Goal: Transaction & Acquisition: Purchase product/service

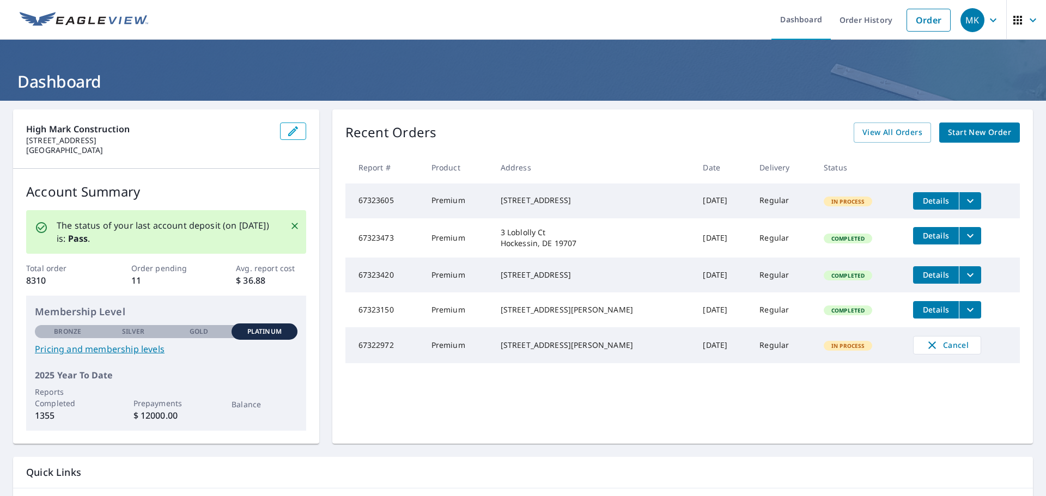
click at [983, 132] on span "Start New Order" at bounding box center [979, 133] width 63 height 14
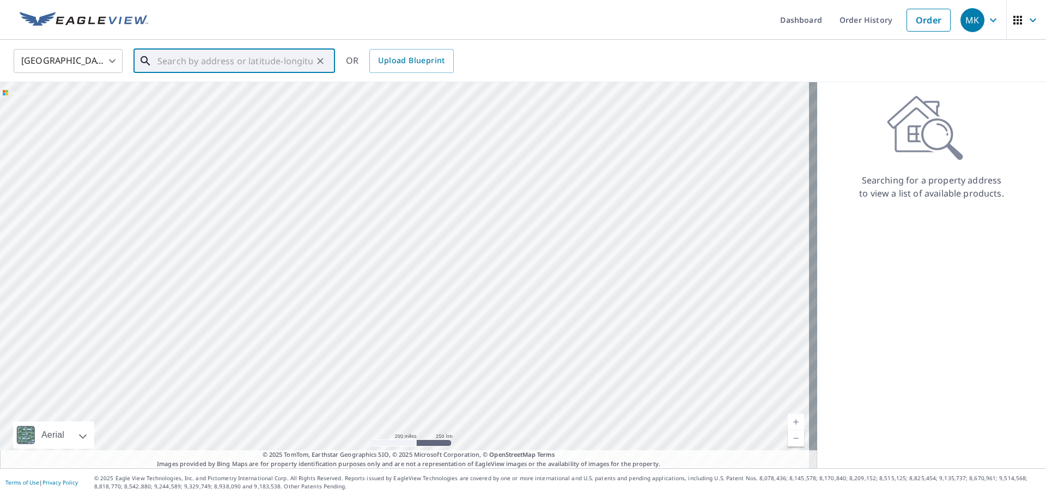
click at [281, 63] on input "text" at bounding box center [234, 61] width 155 height 30
click at [186, 95] on span "2 Duke Dr" at bounding box center [240, 92] width 171 height 13
type input "[STREET_ADDRESS][PERSON_NAME]"
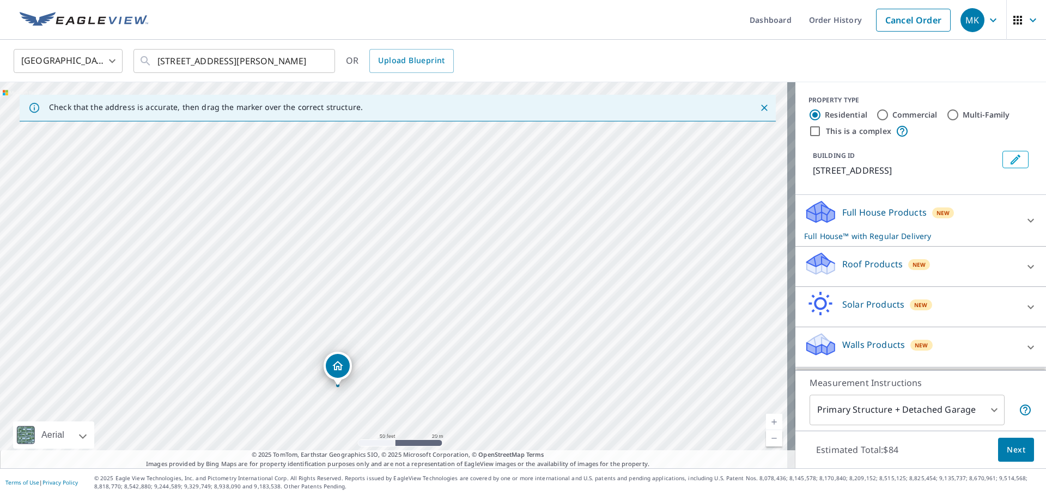
drag, startPoint x: 501, startPoint y: 256, endPoint x: 430, endPoint y: 345, distance: 113.6
click at [430, 345] on div "[STREET_ADDRESS]" at bounding box center [397, 275] width 795 height 386
drag, startPoint x: 337, startPoint y: 367, endPoint x: 353, endPoint y: 219, distance: 149.0
drag, startPoint x: 672, startPoint y: 195, endPoint x: 574, endPoint y: 313, distance: 153.2
click at [574, 313] on div "[STREET_ADDRESS][PERSON_NAME]" at bounding box center [397, 275] width 795 height 386
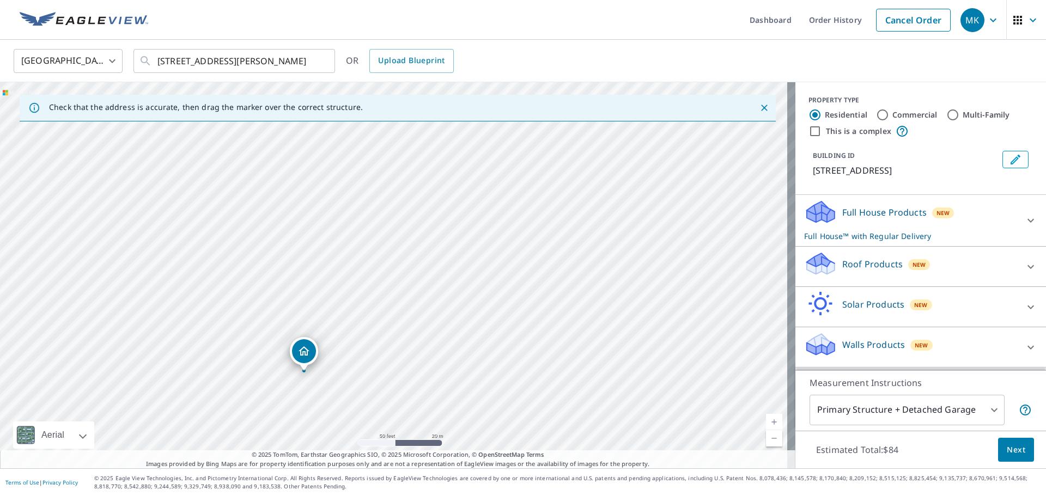
drag, startPoint x: 586, startPoint y: 279, endPoint x: 581, endPoint y: 289, distance: 11.0
click at [581, 289] on div "[STREET_ADDRESS][PERSON_NAME]" at bounding box center [397, 275] width 795 height 386
click at [815, 266] on icon at bounding box center [817, 268] width 20 height 12
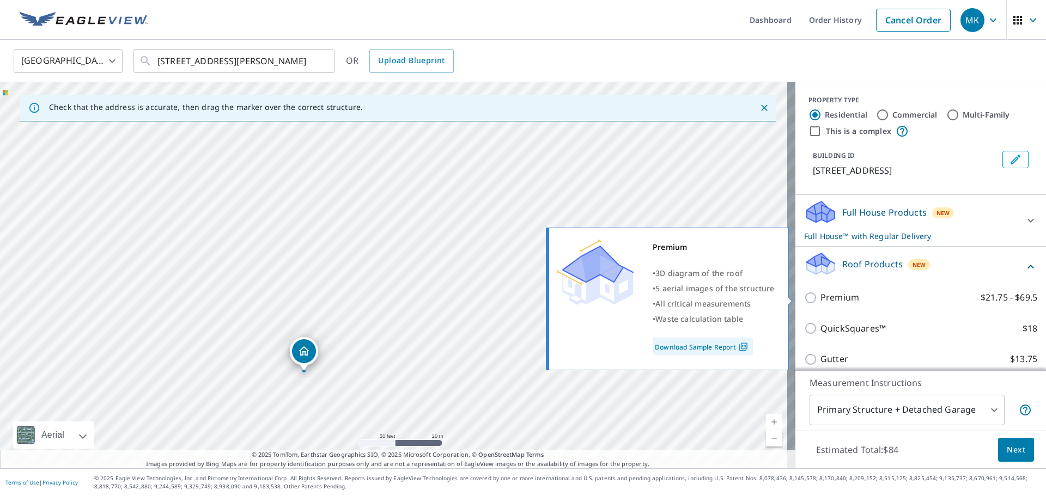
click at [804, 300] on input "Premium $21.75 - $69.5" at bounding box center [812, 297] width 16 height 13
checkbox input "true"
checkbox input "false"
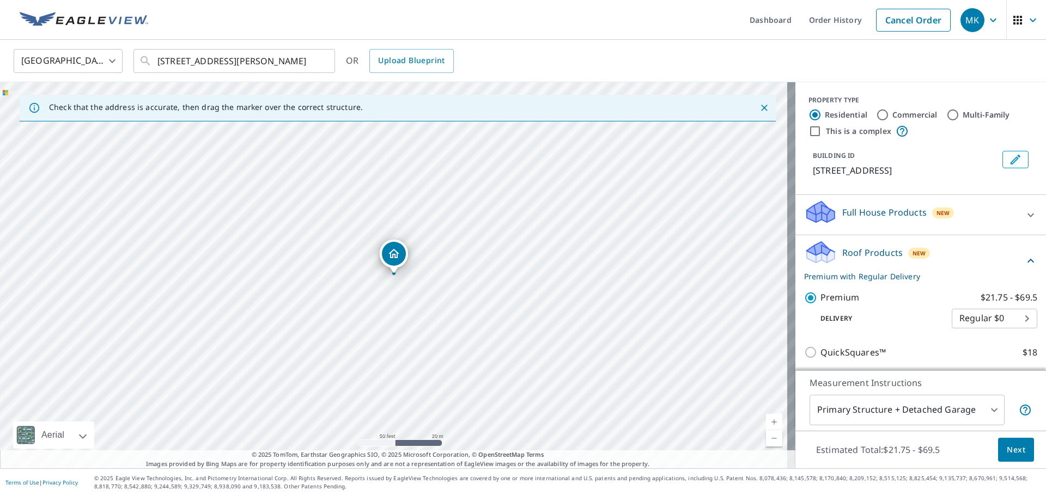
click at [1024, 214] on icon at bounding box center [1030, 215] width 13 height 13
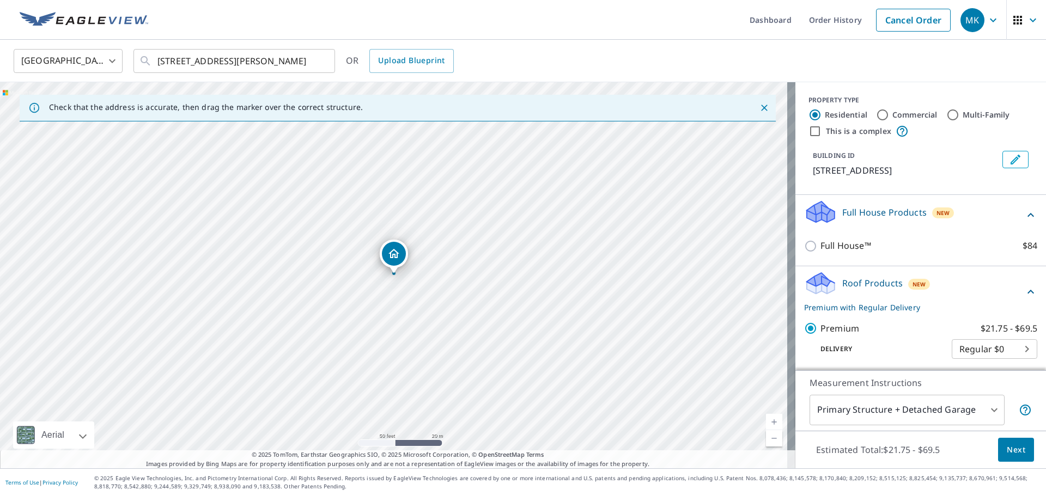
click at [1027, 214] on icon at bounding box center [1030, 215] width 7 height 4
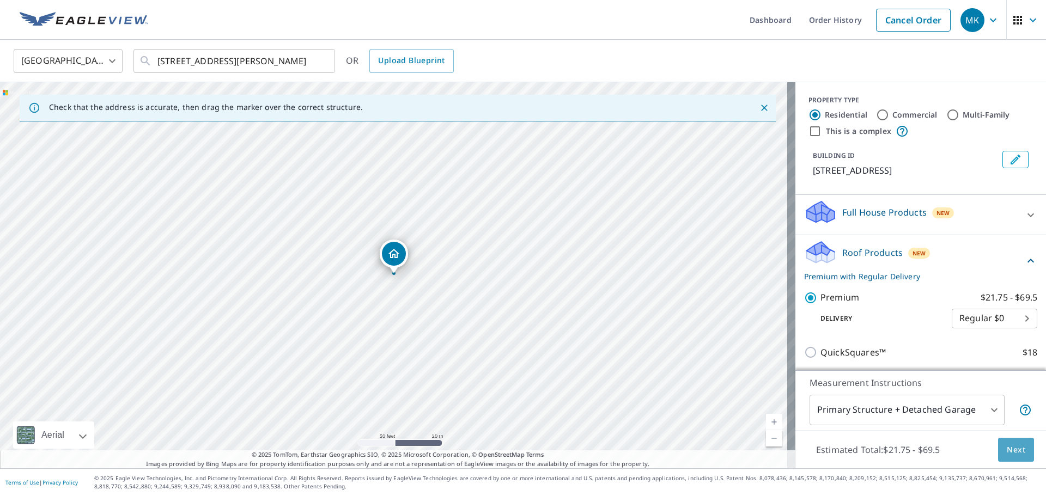
click at [1006, 450] on span "Next" at bounding box center [1015, 450] width 19 height 14
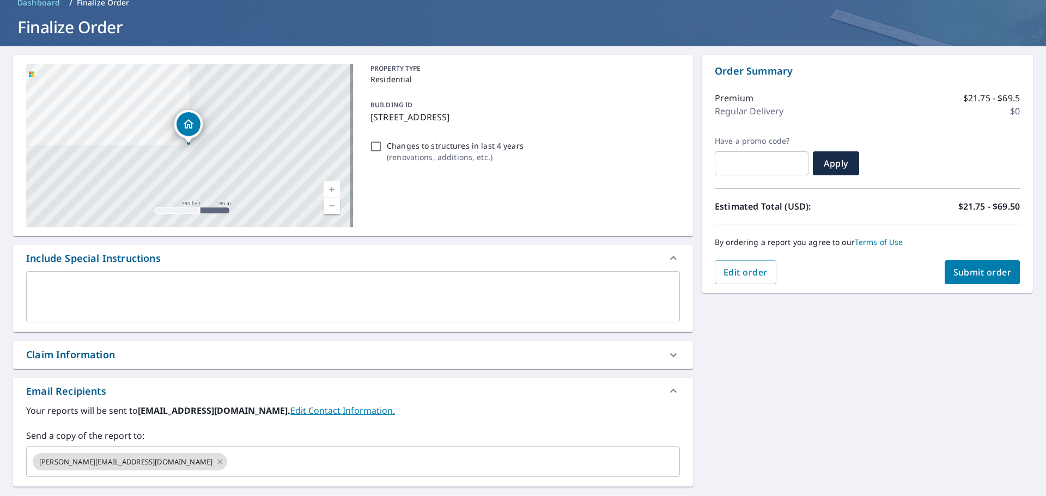
scroll to position [109, 0]
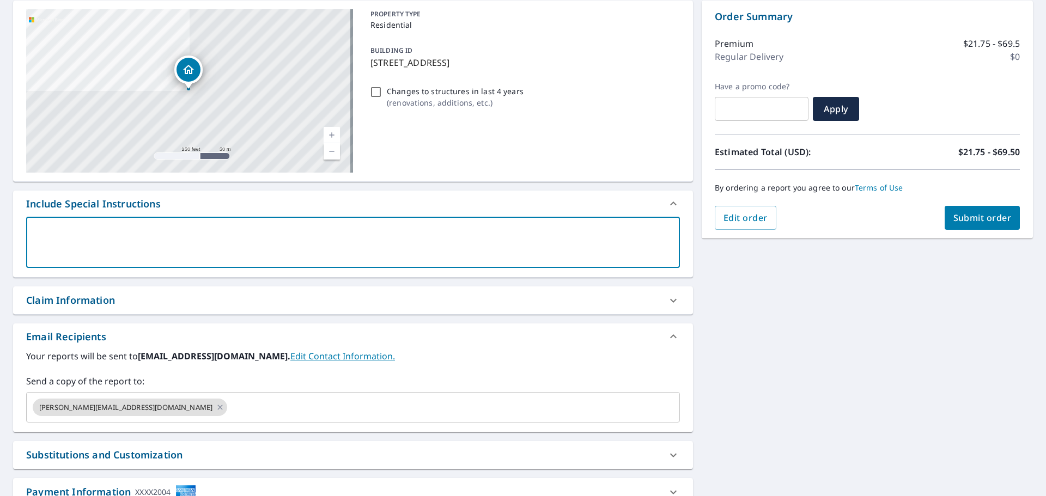
drag, startPoint x: 82, startPoint y: 234, endPoint x: 132, endPoint y: 242, distance: 50.8
click at [82, 234] on textarea at bounding box center [353, 242] width 638 height 31
type textarea "i"
type textarea "x"
checkbox input "true"
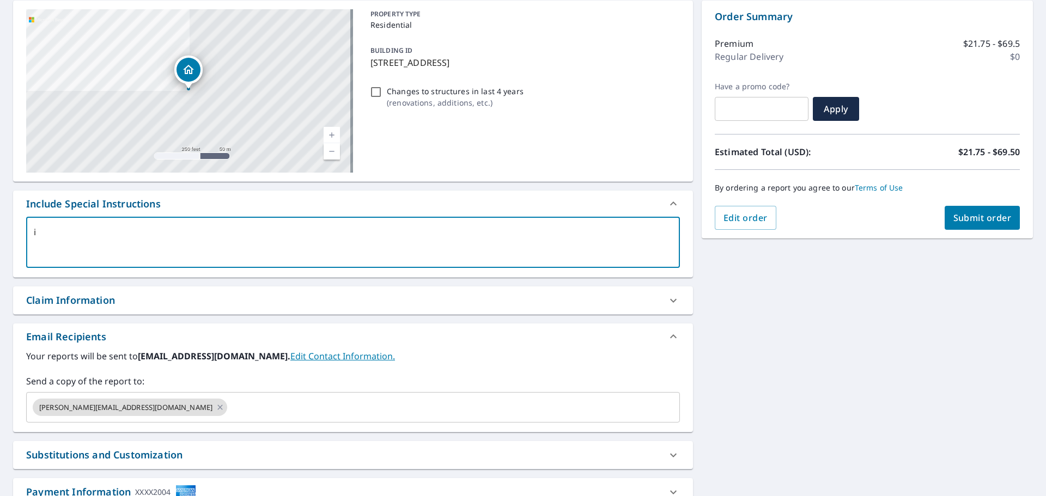
type textarea "in"
type textarea "x"
checkbox input "true"
type textarea "inc"
type textarea "x"
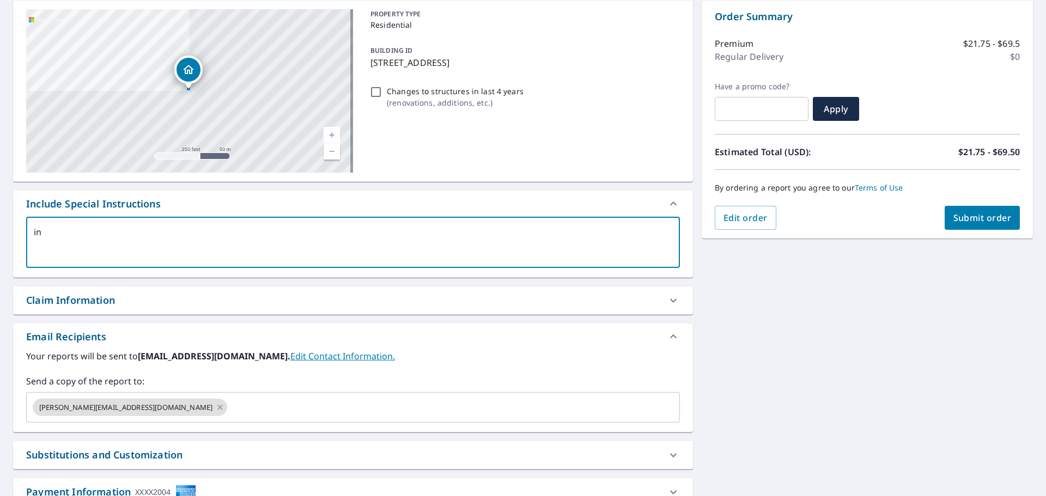
checkbox input "true"
type textarea "incl"
type textarea "x"
checkbox input "true"
type textarea "inclu"
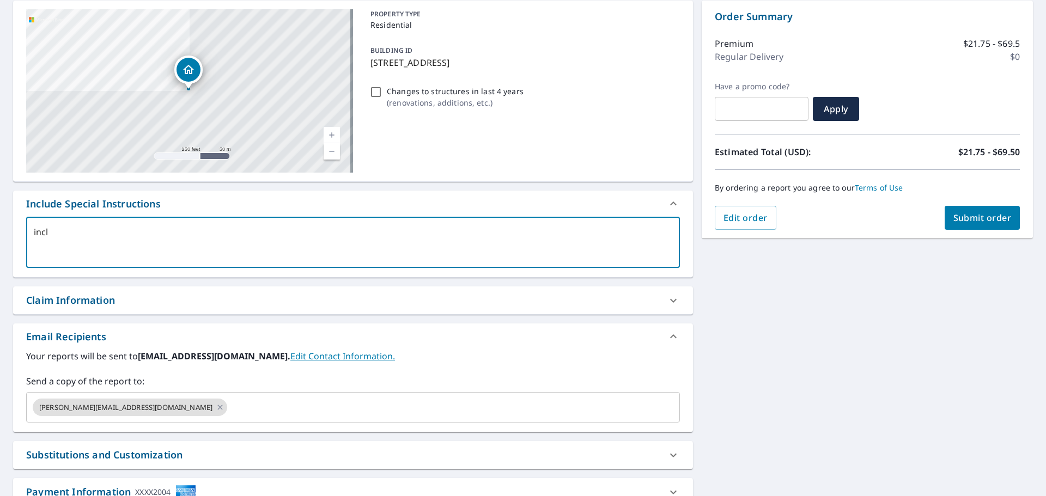
type textarea "x"
checkbox input "true"
type textarea "includ"
type textarea "x"
checkbox input "true"
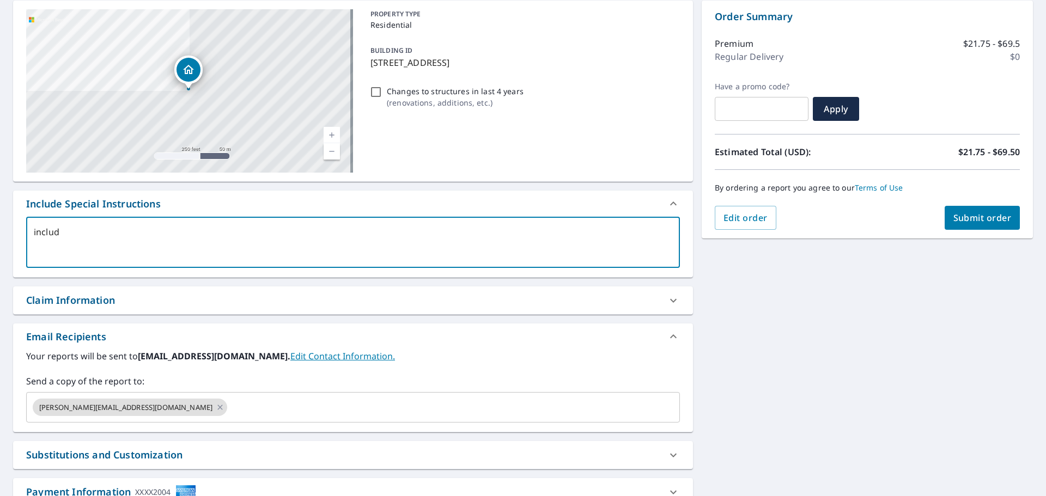
type textarea "include"
type textarea "x"
checkbox input "true"
type textarea "include"
type textarea "x"
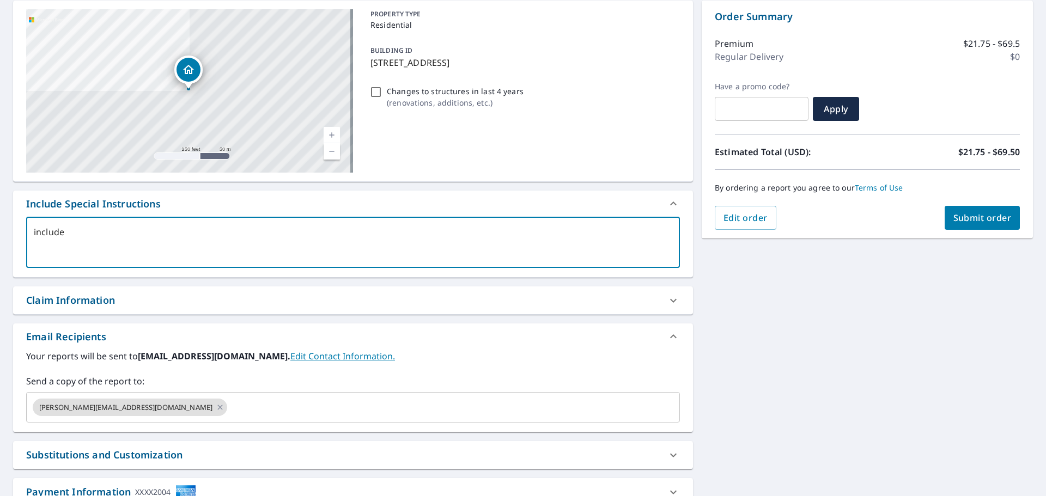
checkbox input "true"
type textarea "include d"
type textarea "x"
checkbox input "true"
type textarea "include de"
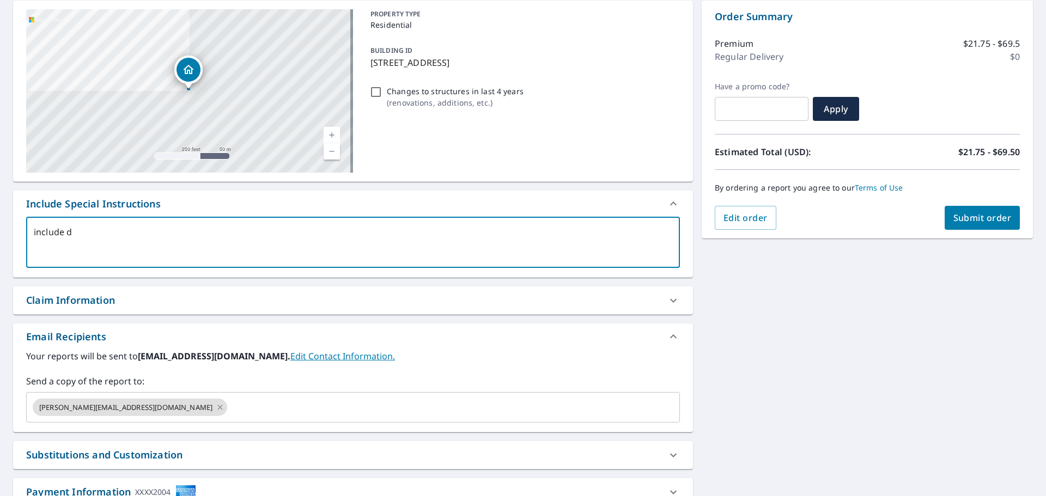
type textarea "x"
checkbox input "true"
type textarea "include det"
type textarea "x"
checkbox input "true"
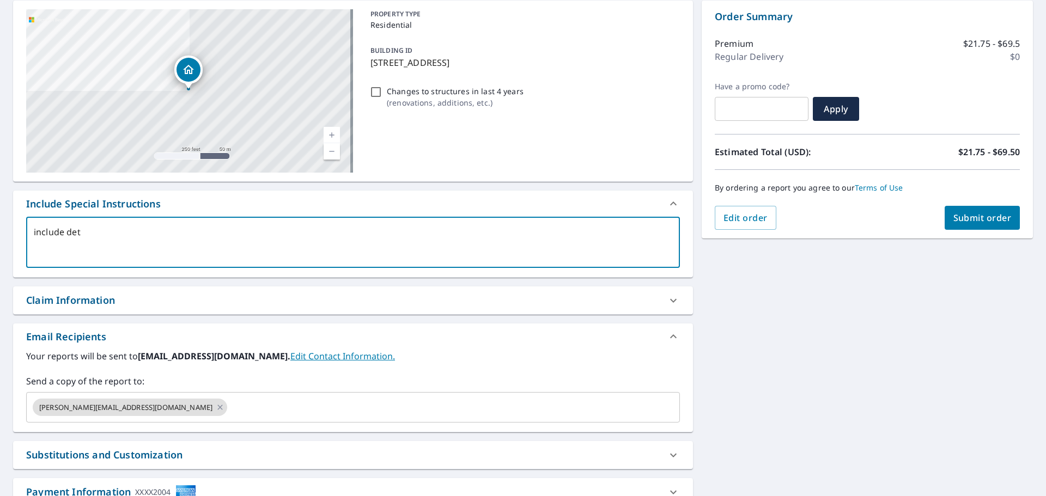
type textarea "include deta"
type textarea "x"
checkbox input "true"
type textarea "include detac"
type textarea "x"
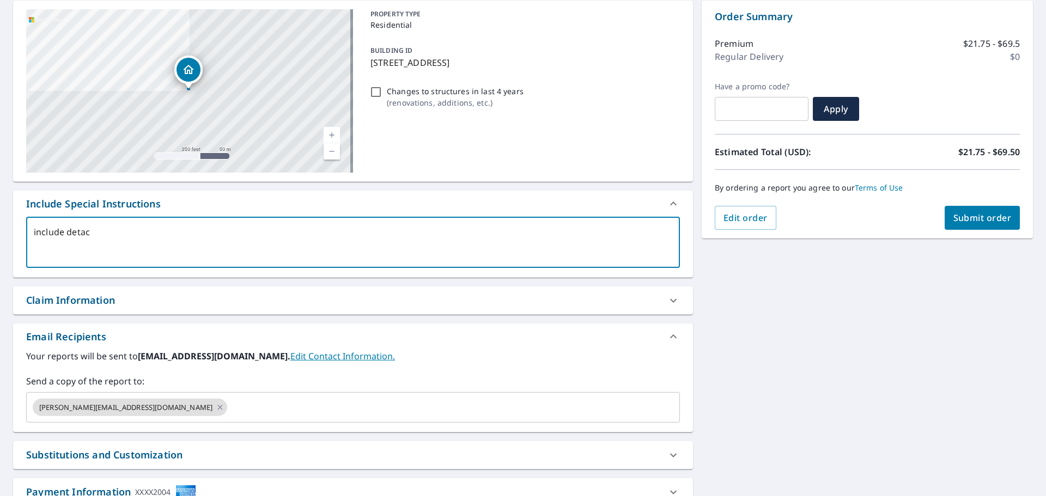
checkbox input "true"
type textarea "include detach"
type textarea "x"
checkbox input "true"
type textarea "include detache"
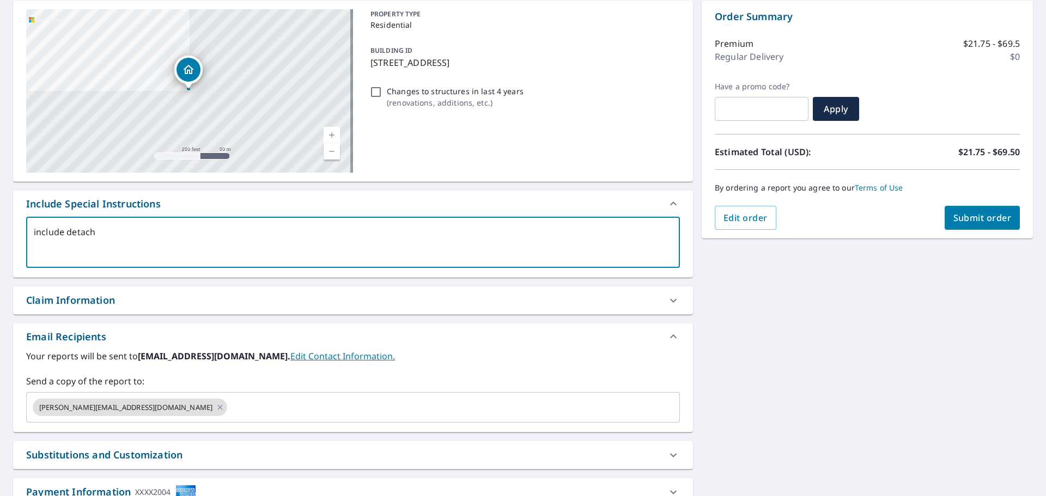
type textarea "x"
checkbox input "true"
type textarea "include detached"
type textarea "x"
checkbox input "true"
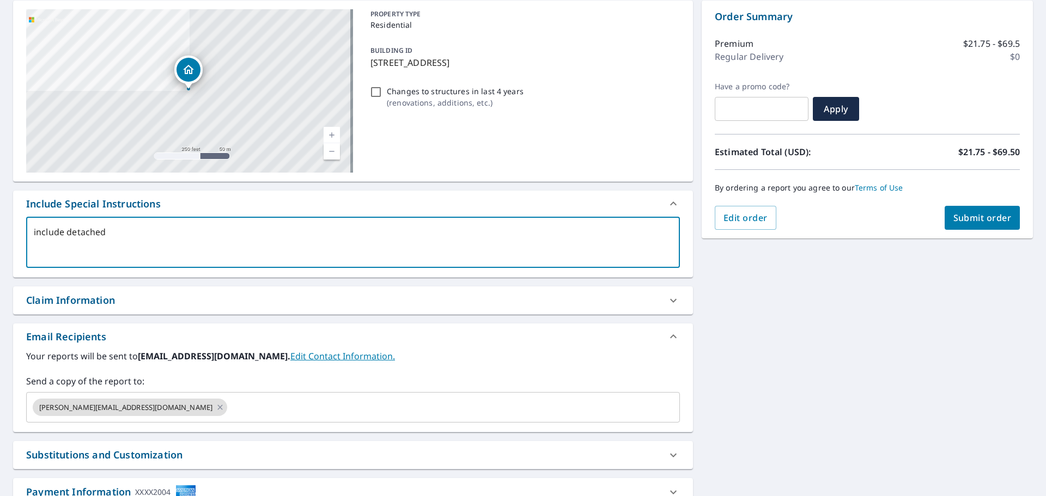
type textarea "include detached"
type textarea "x"
checkbox input "true"
type textarea "include detached s"
type textarea "x"
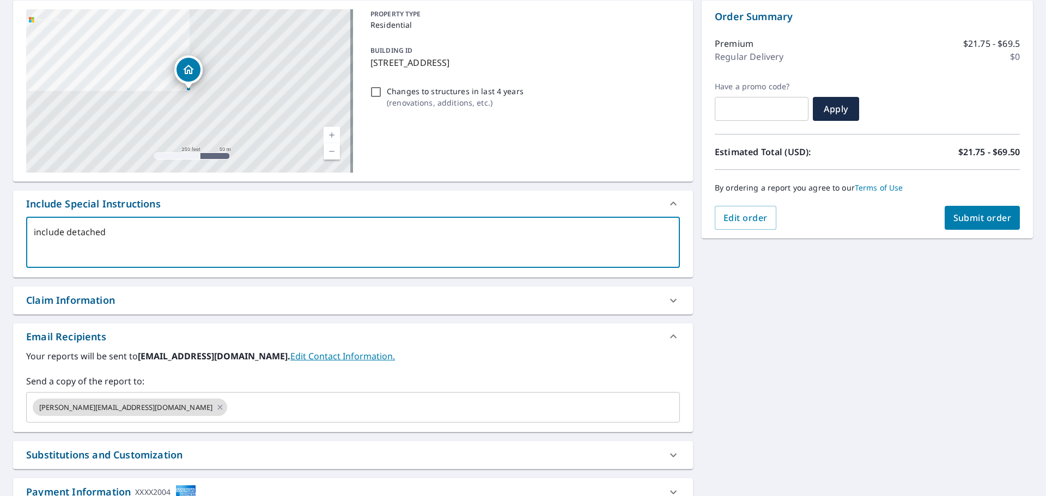
checkbox input "true"
type textarea "include detached sh"
type textarea "x"
checkbox input "true"
type textarea "include detached she"
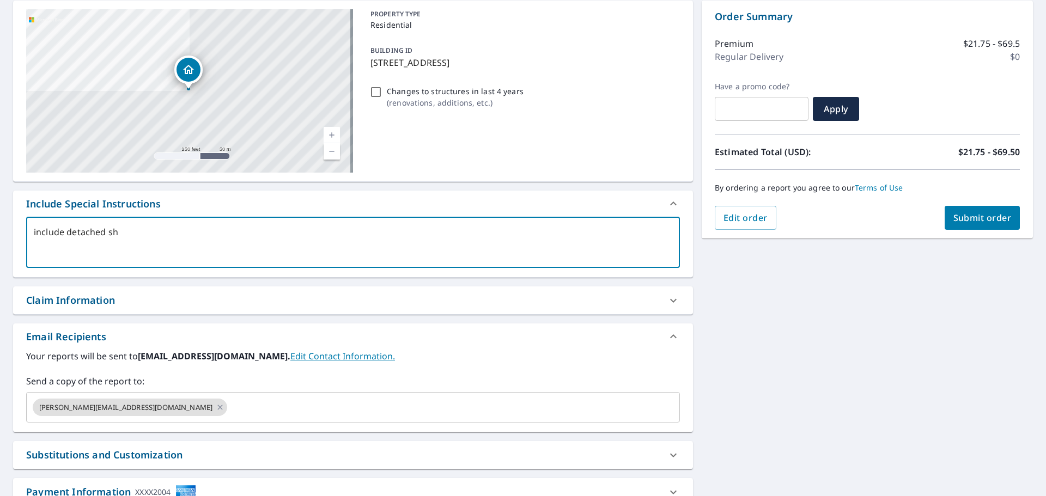
type textarea "x"
checkbox input "true"
type textarea "include detached shed"
type textarea "x"
checkbox input "true"
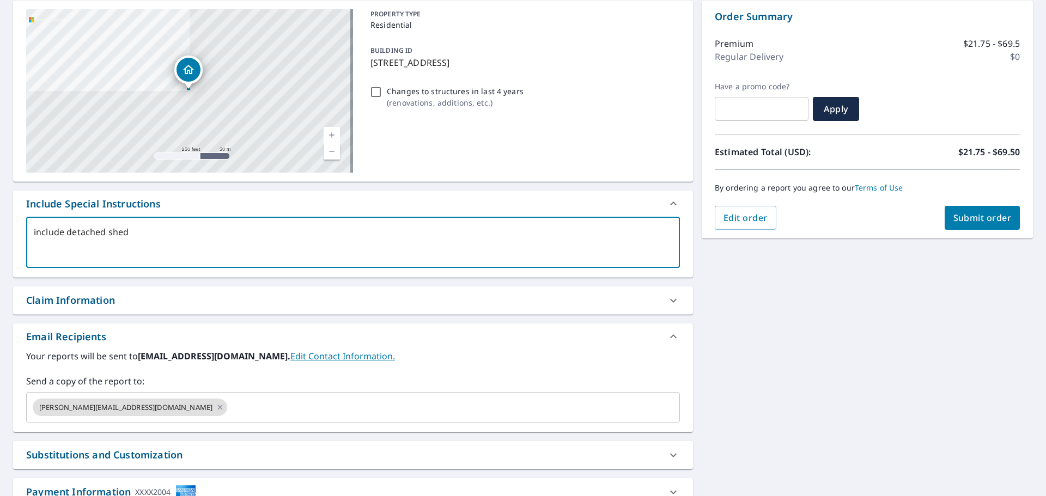
type textarea "include detached shed"
type textarea "x"
checkbox input "true"
type textarea "include detached shed a"
type textarea "x"
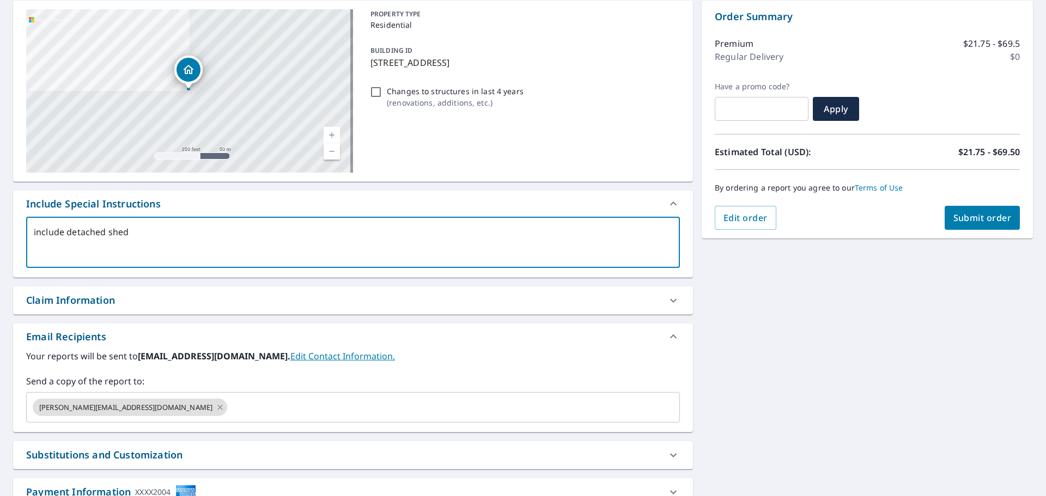
checkbox input "true"
type textarea "include detached shed at"
type textarea "x"
checkbox input "true"
type textarea "include detached shed at"
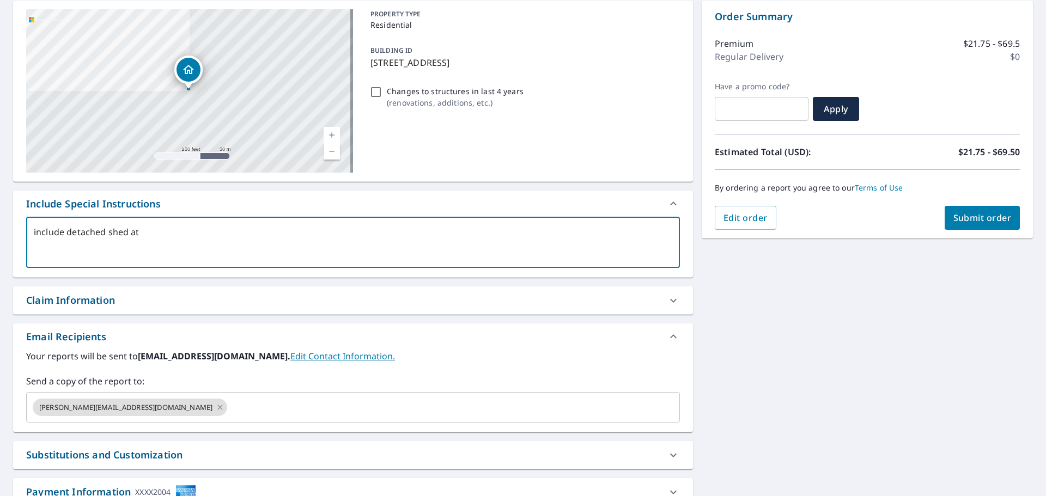
type textarea "x"
checkbox input "true"
type textarea "include detached shed at b"
type textarea "x"
checkbox input "true"
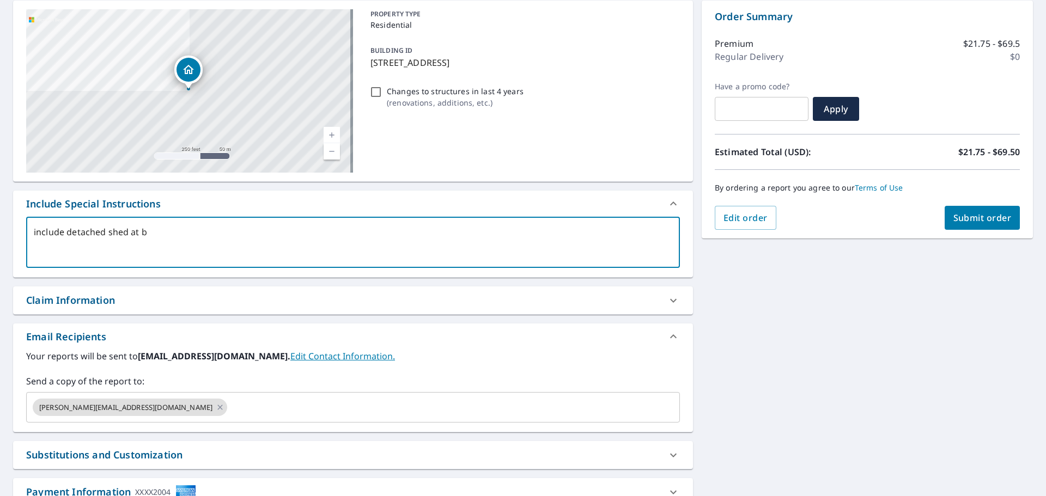
type textarea "include detached shed at ba"
type textarea "x"
checkbox input "true"
type textarea "include detached shed at bac"
type textarea "x"
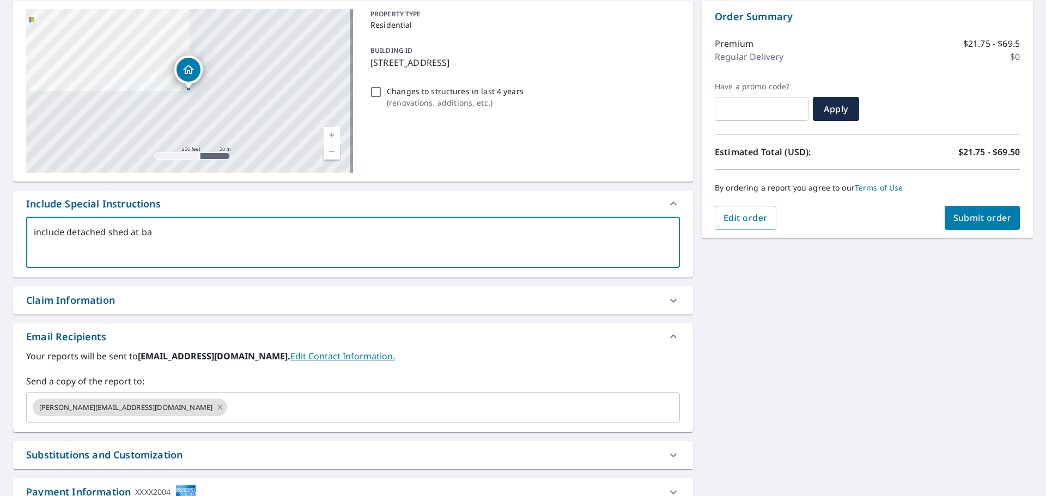
checkbox input "true"
type textarea "include detached shed at back"
type textarea "x"
checkbox input "true"
type textarea "include detached shed at back"
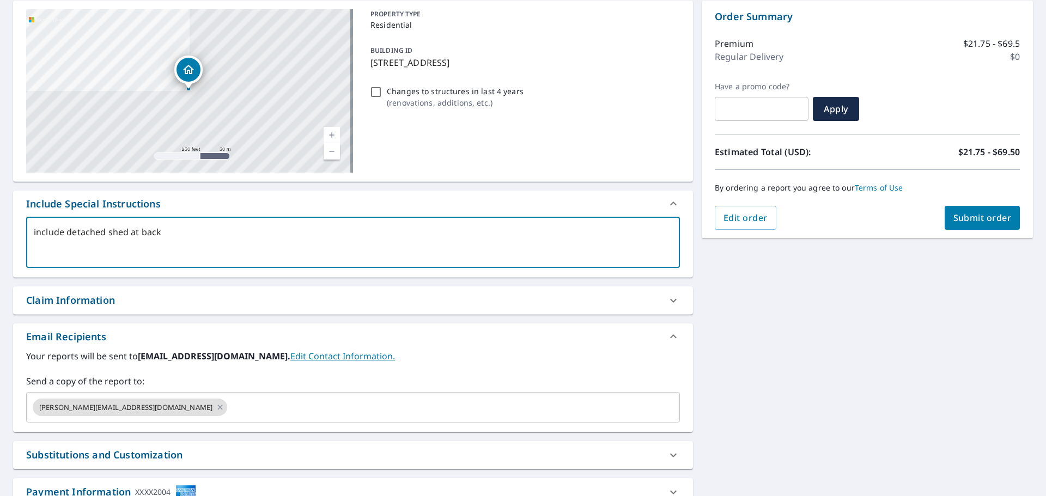
type textarea "x"
checkbox input "true"
type textarea "include detached shed at back o"
type textarea "x"
checkbox input "true"
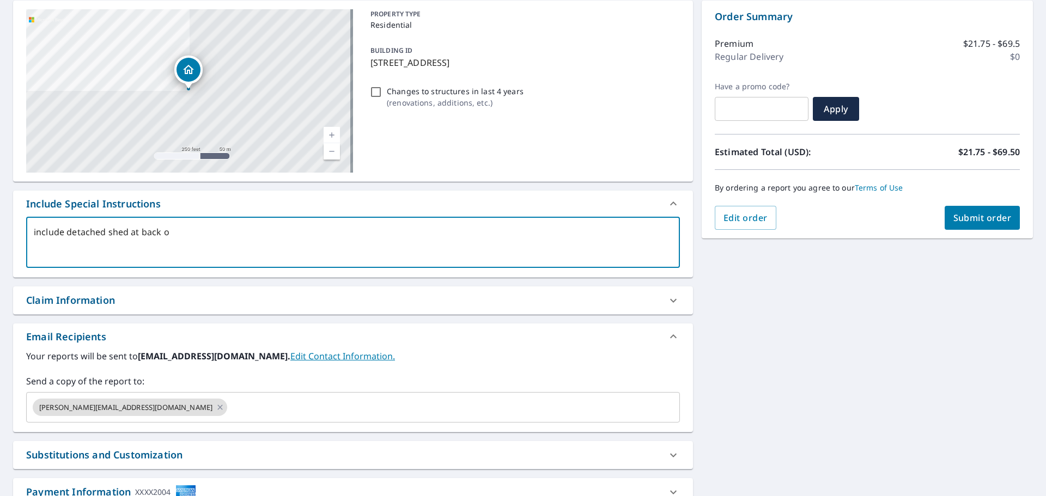
type textarea "include detached shed at back of"
type textarea "x"
checkbox input "true"
type textarea "include detached shed at back of"
type textarea "x"
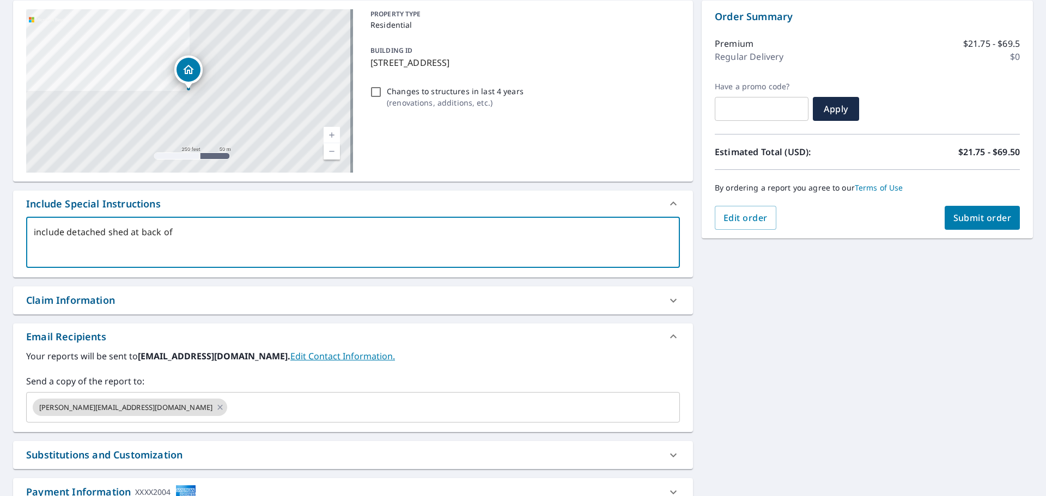
checkbox input "true"
type textarea "include detached shed at back of p"
type textarea "x"
checkbox input "true"
type textarea "include detached shed at back of pr"
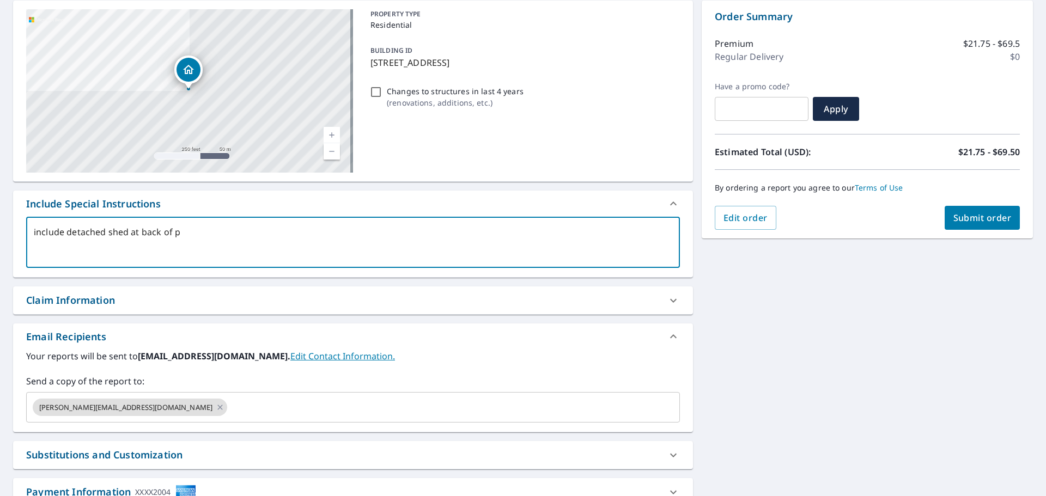
type textarea "x"
checkbox input "true"
type textarea "include detached shed at back of prp"
type textarea "x"
checkbox input "true"
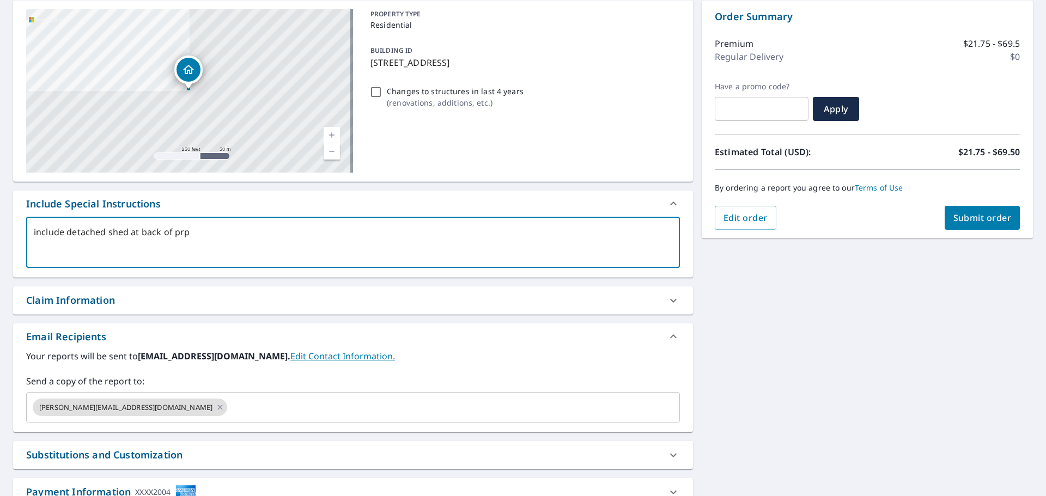
type textarea "include detached shed at back of prpe"
type textarea "x"
checkbox input "true"
type textarea "include detached shed at back of prp"
type textarea "x"
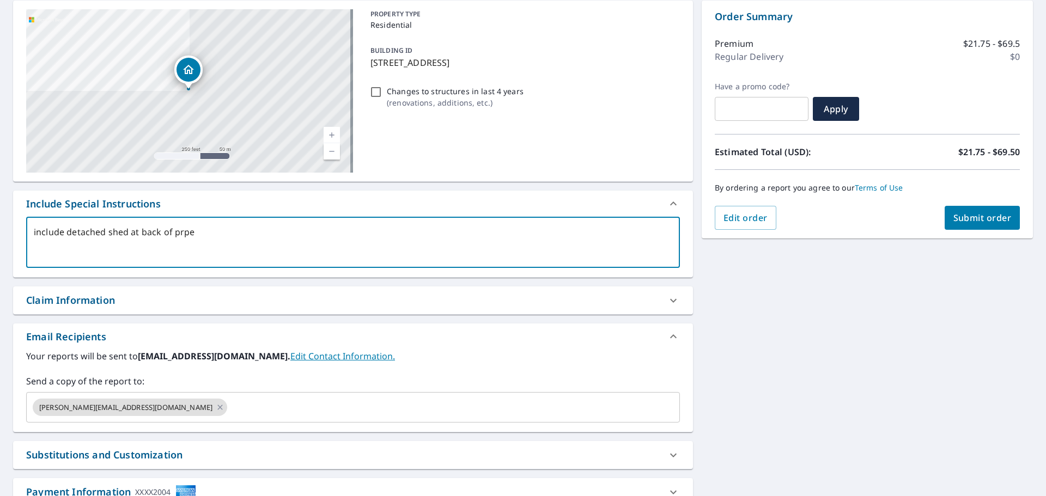
checkbox input "true"
type textarea "include detached shed at back of pr"
type textarea "x"
checkbox input "true"
type textarea "include detached shed at back of pro"
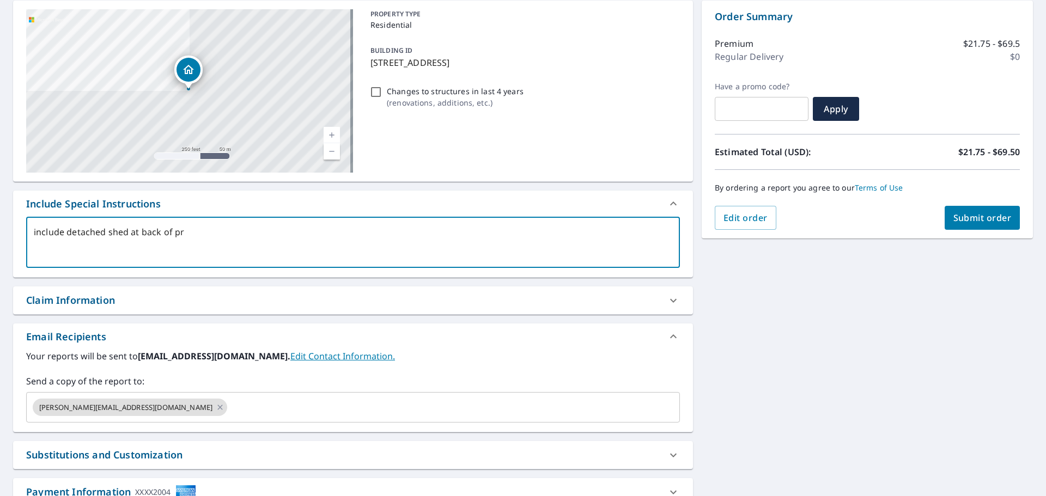
type textarea "x"
checkbox input "true"
type textarea "include detached shed at back of prop"
type textarea "x"
checkbox input "true"
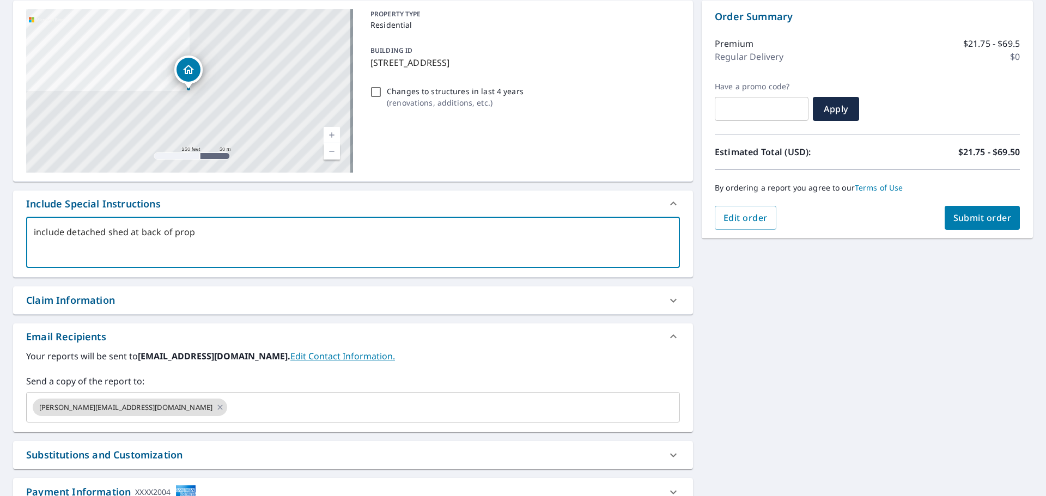
type textarea "include detached shed at back of prope"
type textarea "x"
checkbox input "true"
type textarea "include detached shed at back of proper"
type textarea "x"
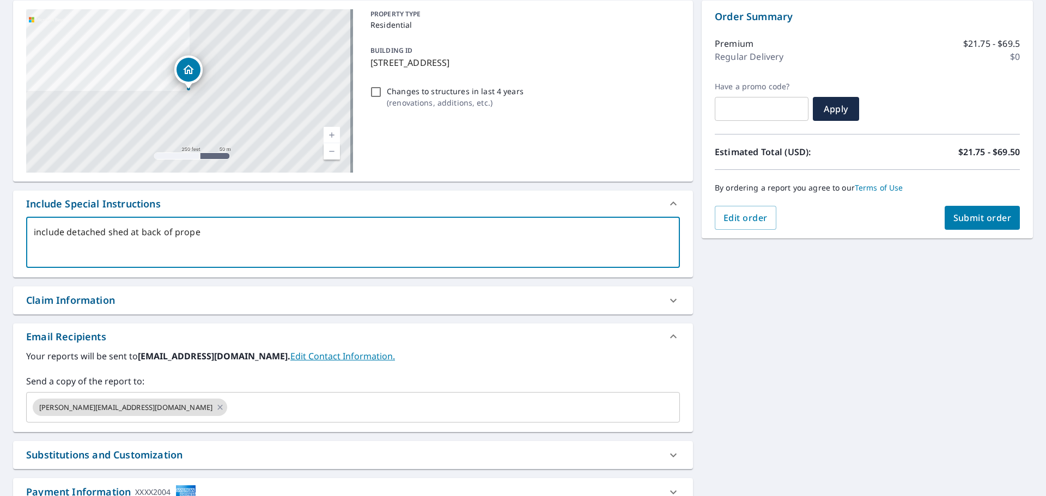
checkbox input "true"
type textarea "include detached shed at back of propert"
type textarea "x"
checkbox input "true"
type textarea "include detached shed at back of property"
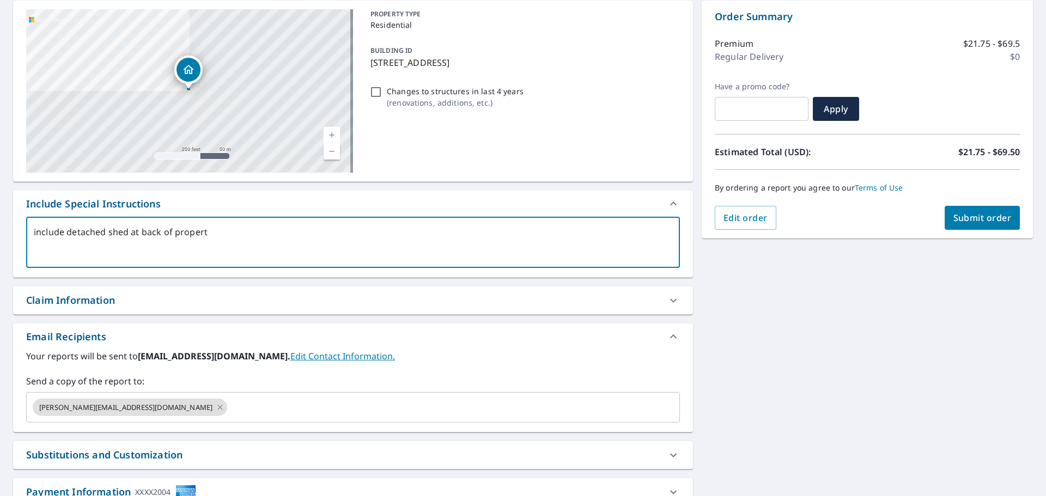
type textarea "x"
checkbox input "true"
type textarea "include detached shed at back of property"
type textarea "x"
drag, startPoint x: 200, startPoint y: 400, endPoint x: 212, endPoint y: 411, distance: 15.8
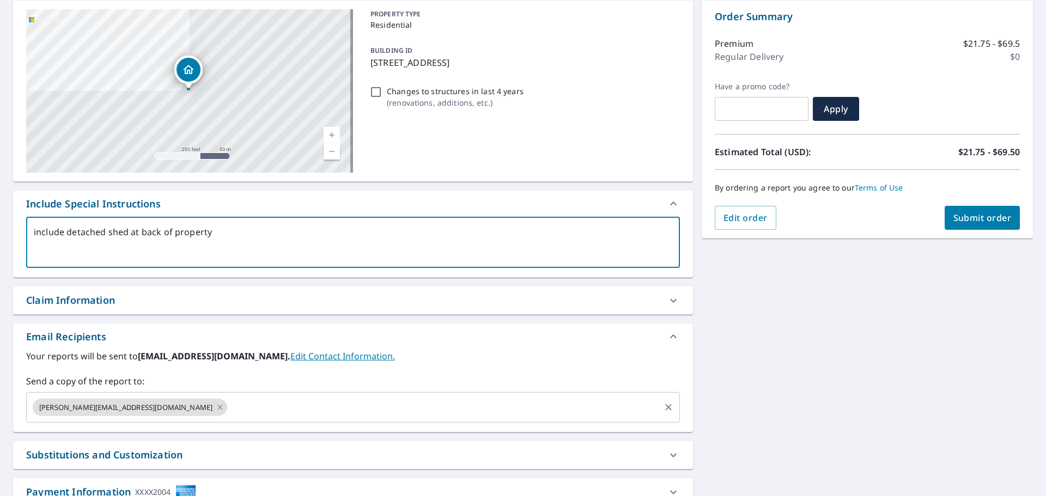
click at [229, 401] on input "text" at bounding box center [444, 407] width 430 height 21
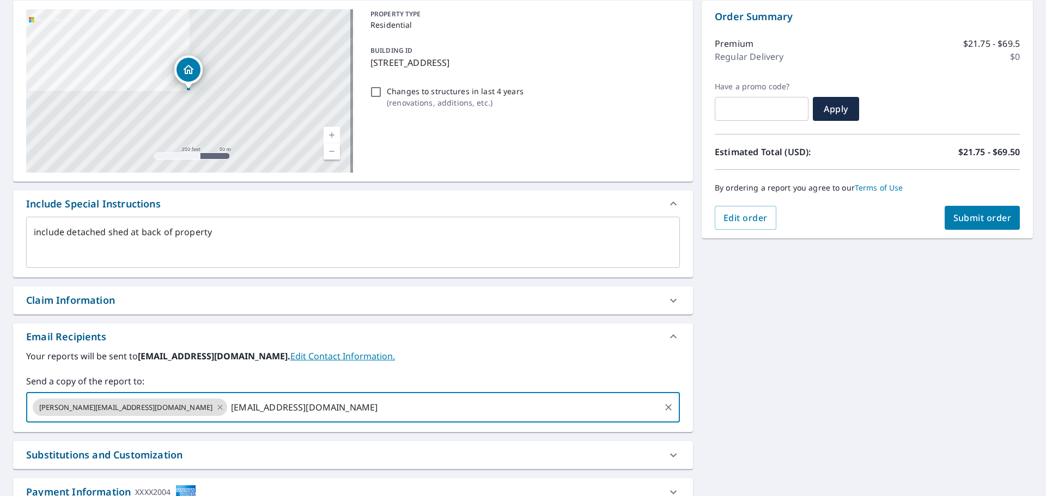
type input "[EMAIL_ADDRESS][DOMAIN_NAME]"
type textarea "x"
checkbox input "true"
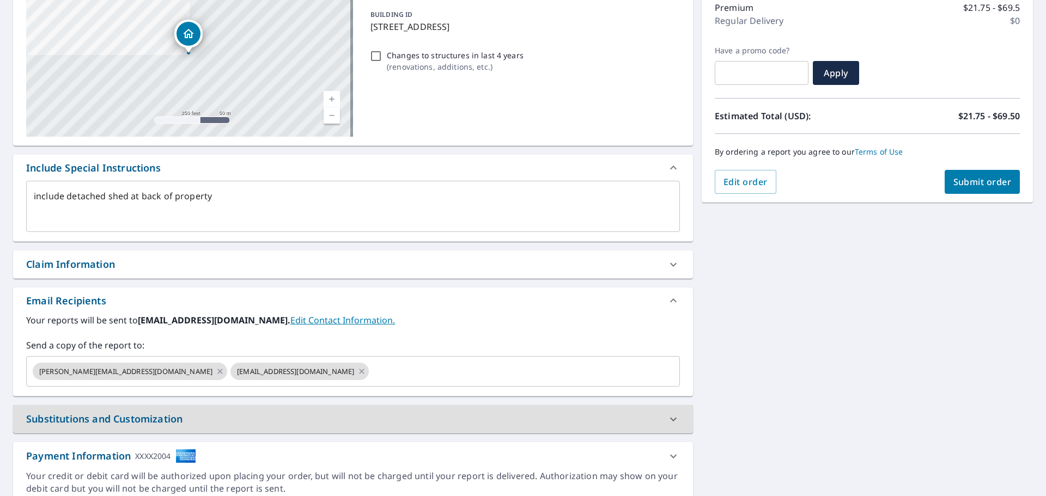
scroll to position [190, 0]
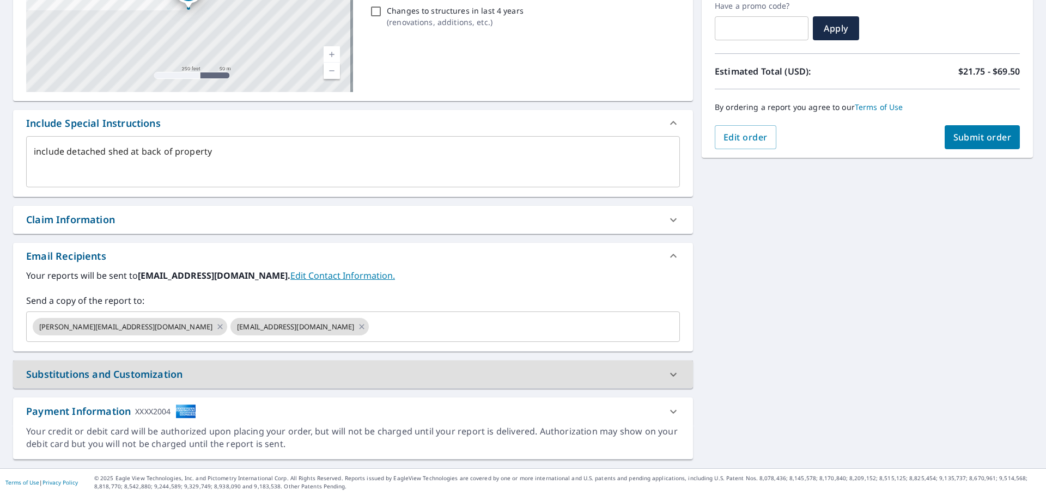
click at [971, 139] on span "Submit order" at bounding box center [982, 137] width 58 height 12
type textarea "x"
checkbox input "true"
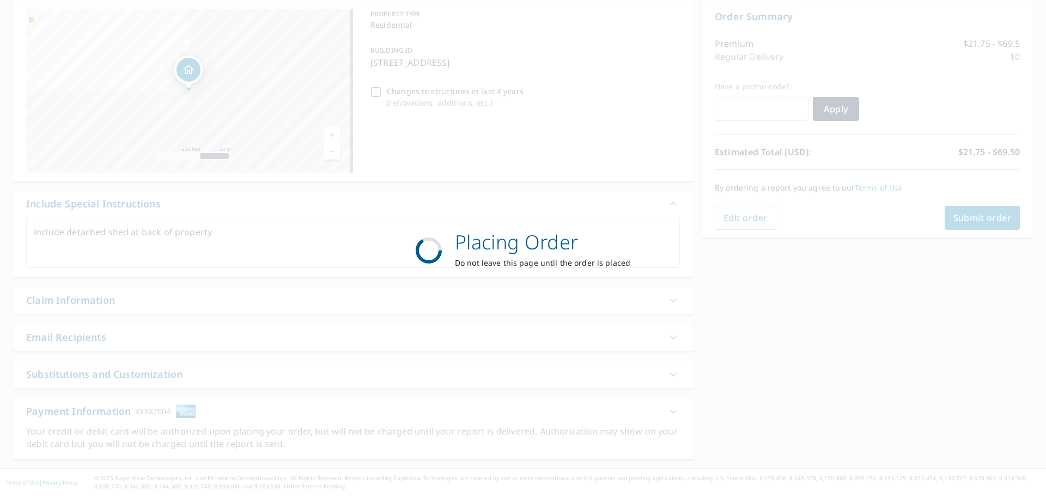
scroll to position [109, 0]
